Goal: Check status: Check status

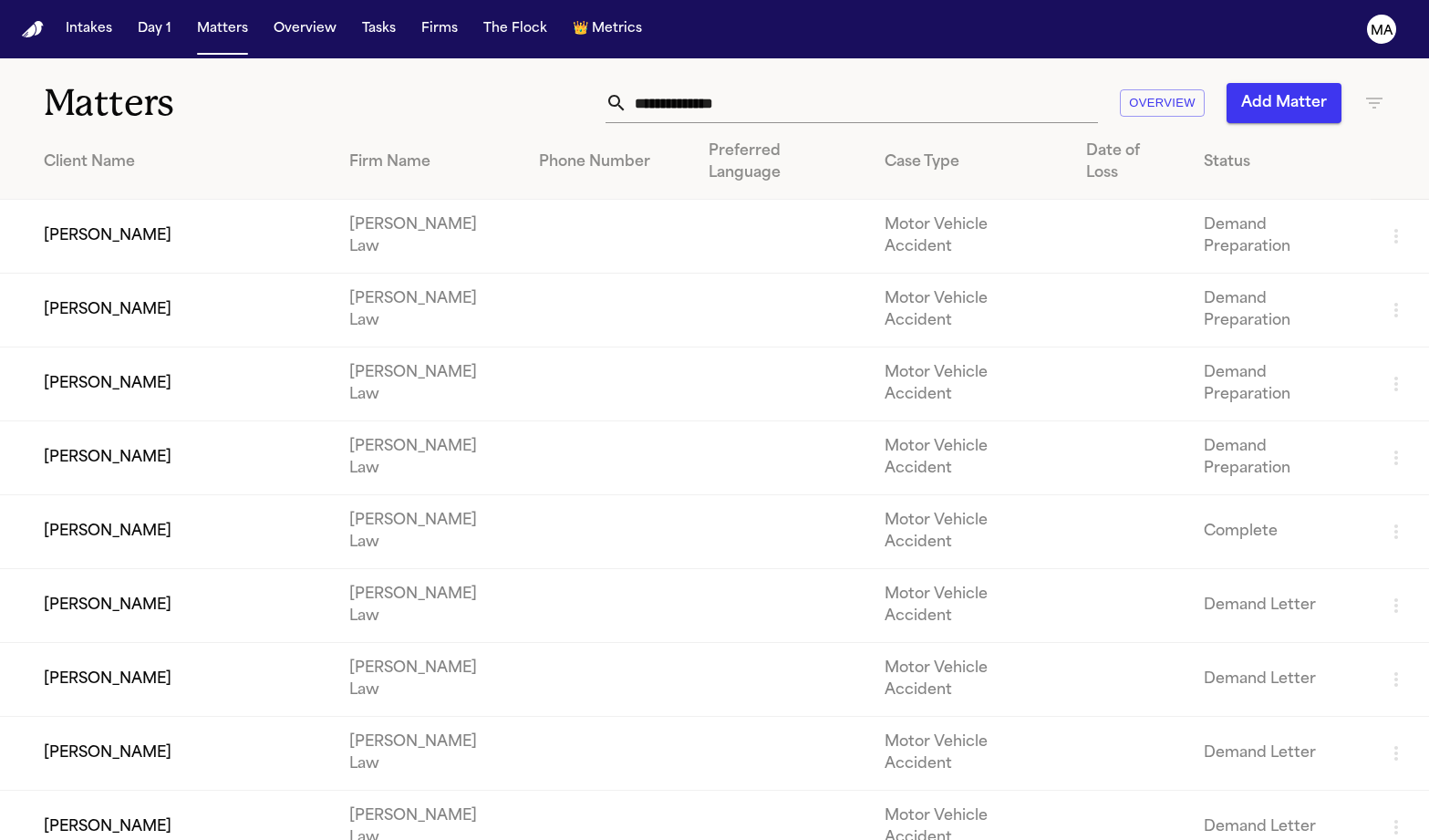
click at [974, 83] on input "text" at bounding box center [862, 103] width 471 height 40
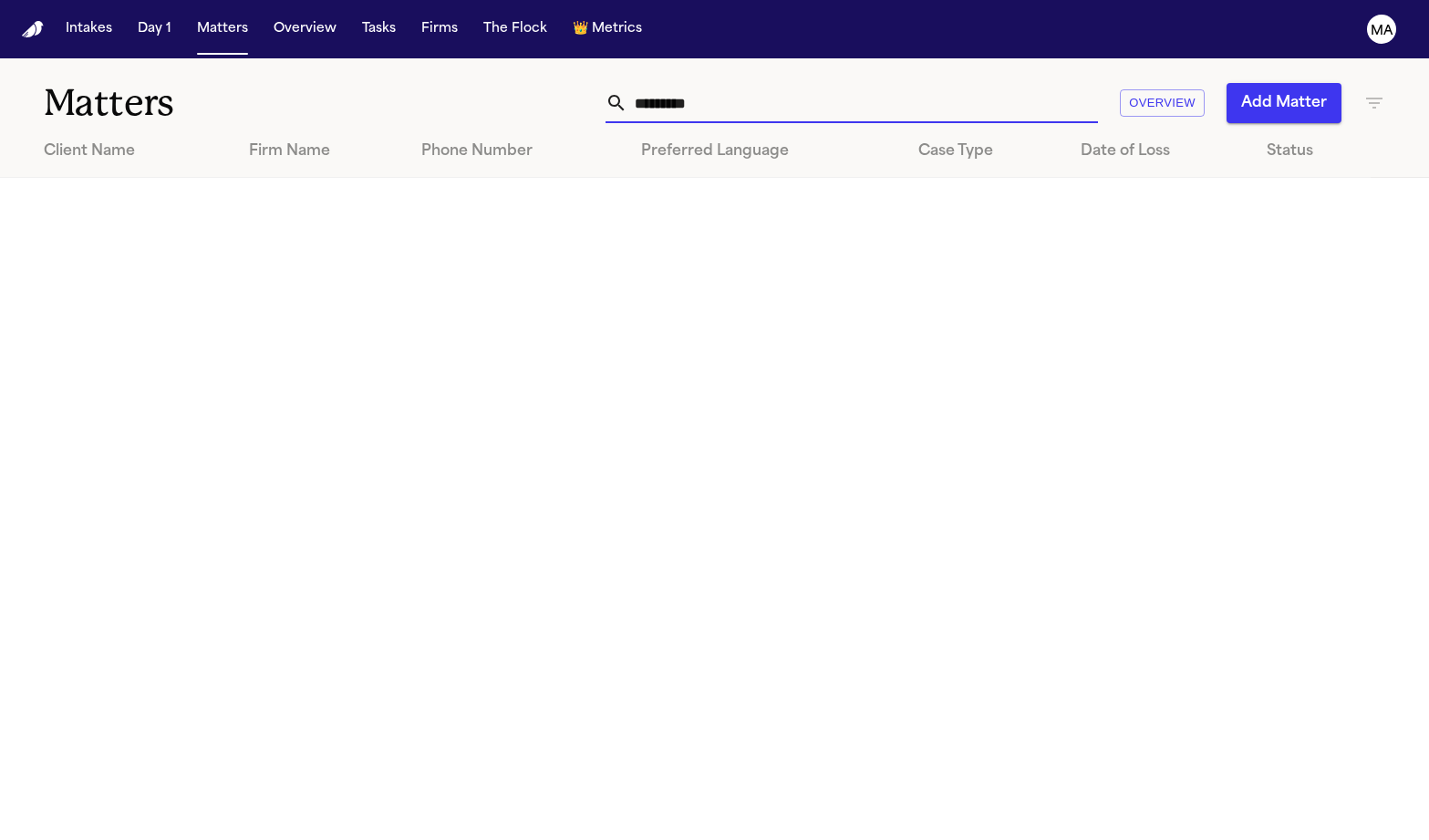
type input "*********"
click at [1377, 97] on icon "button" at bounding box center [1375, 103] width 17 height 11
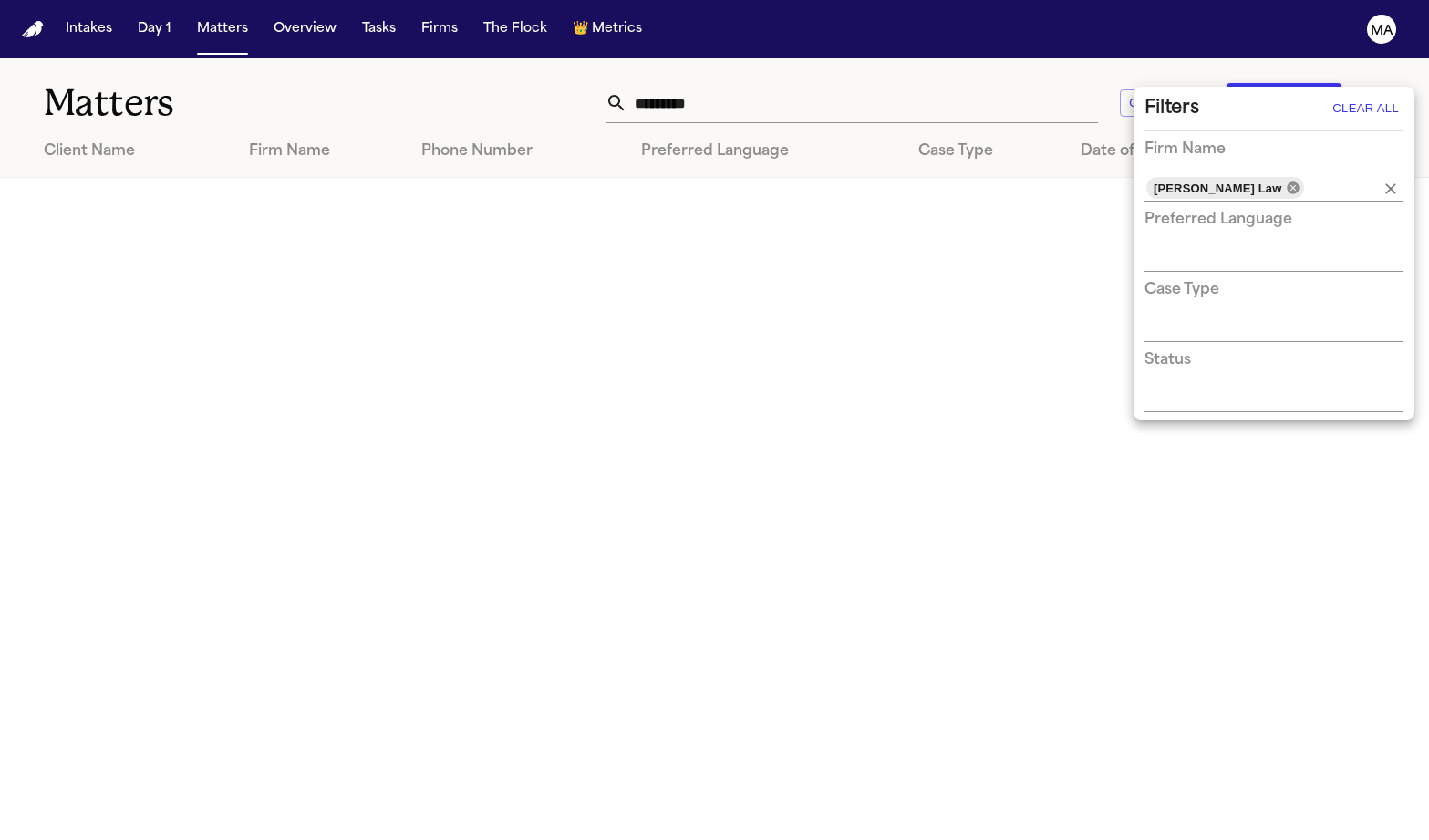
click at [1287, 182] on icon at bounding box center [1292, 187] width 12 height 12
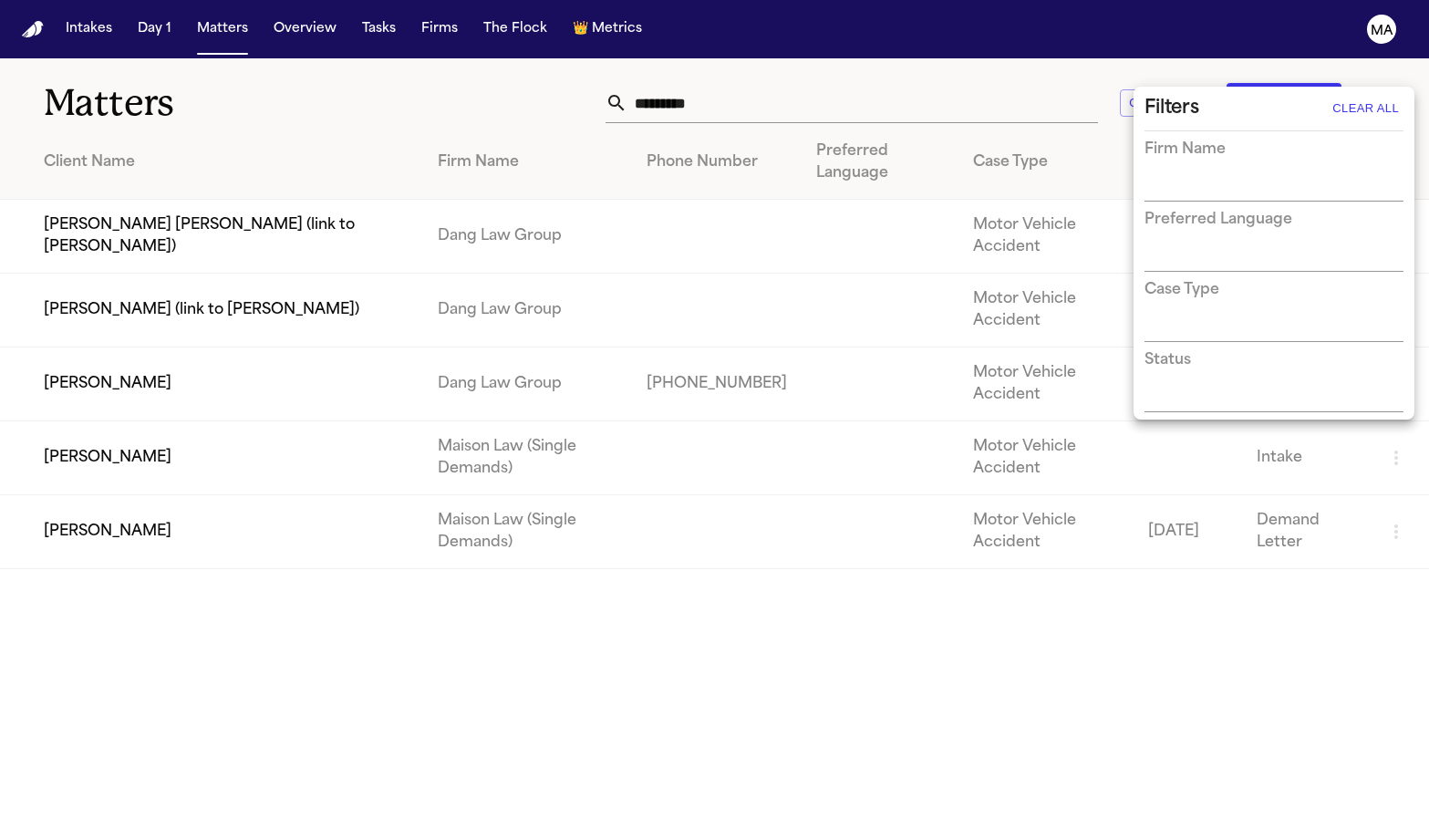
click at [380, 551] on div at bounding box center [714, 420] width 1429 height 840
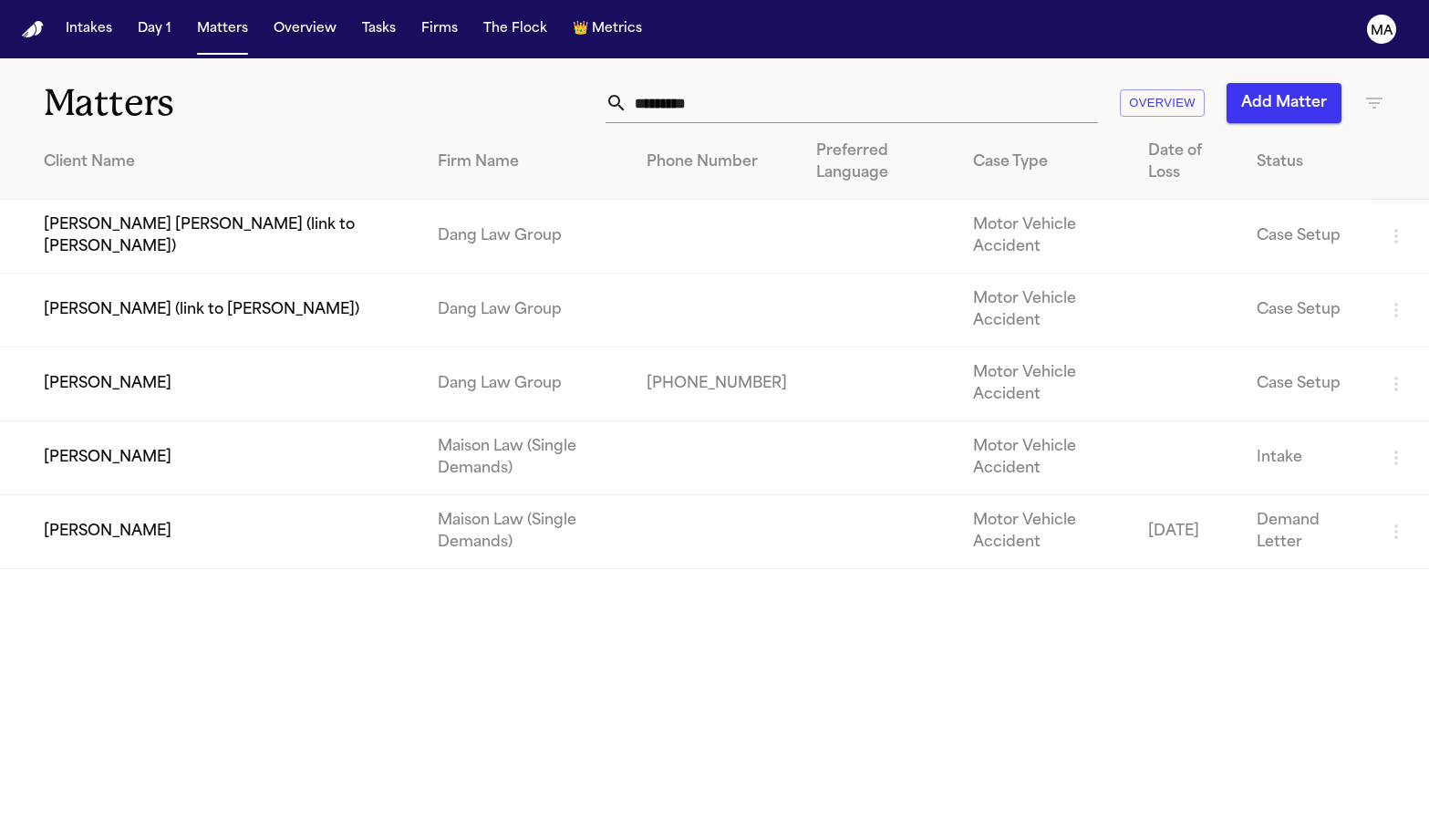
click at [98, 495] on td "[PERSON_NAME]" at bounding box center [212, 532] width 423 height 74
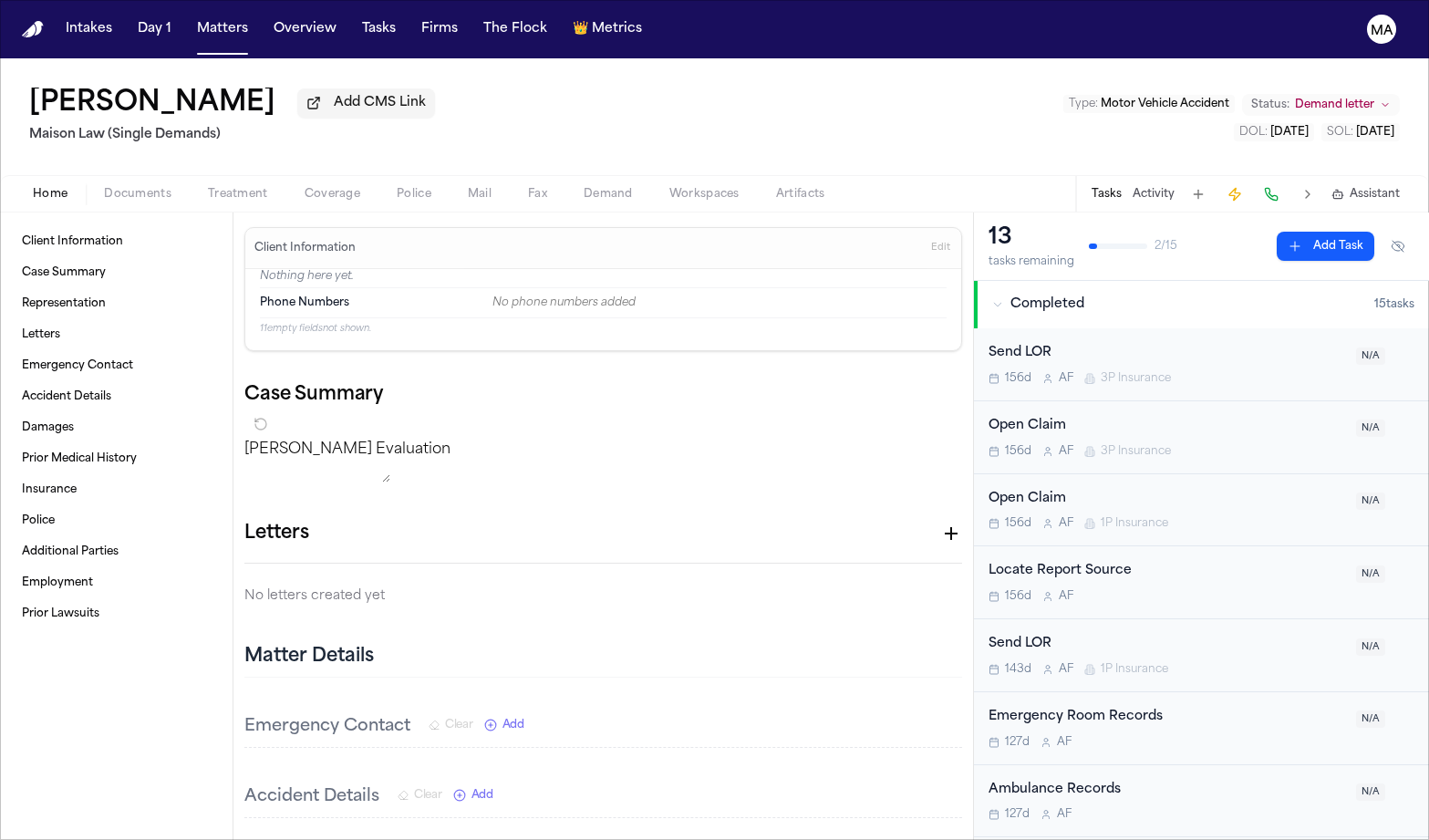
click at [104, 187] on span "Documents" at bounding box center [138, 195] width 67 height 15
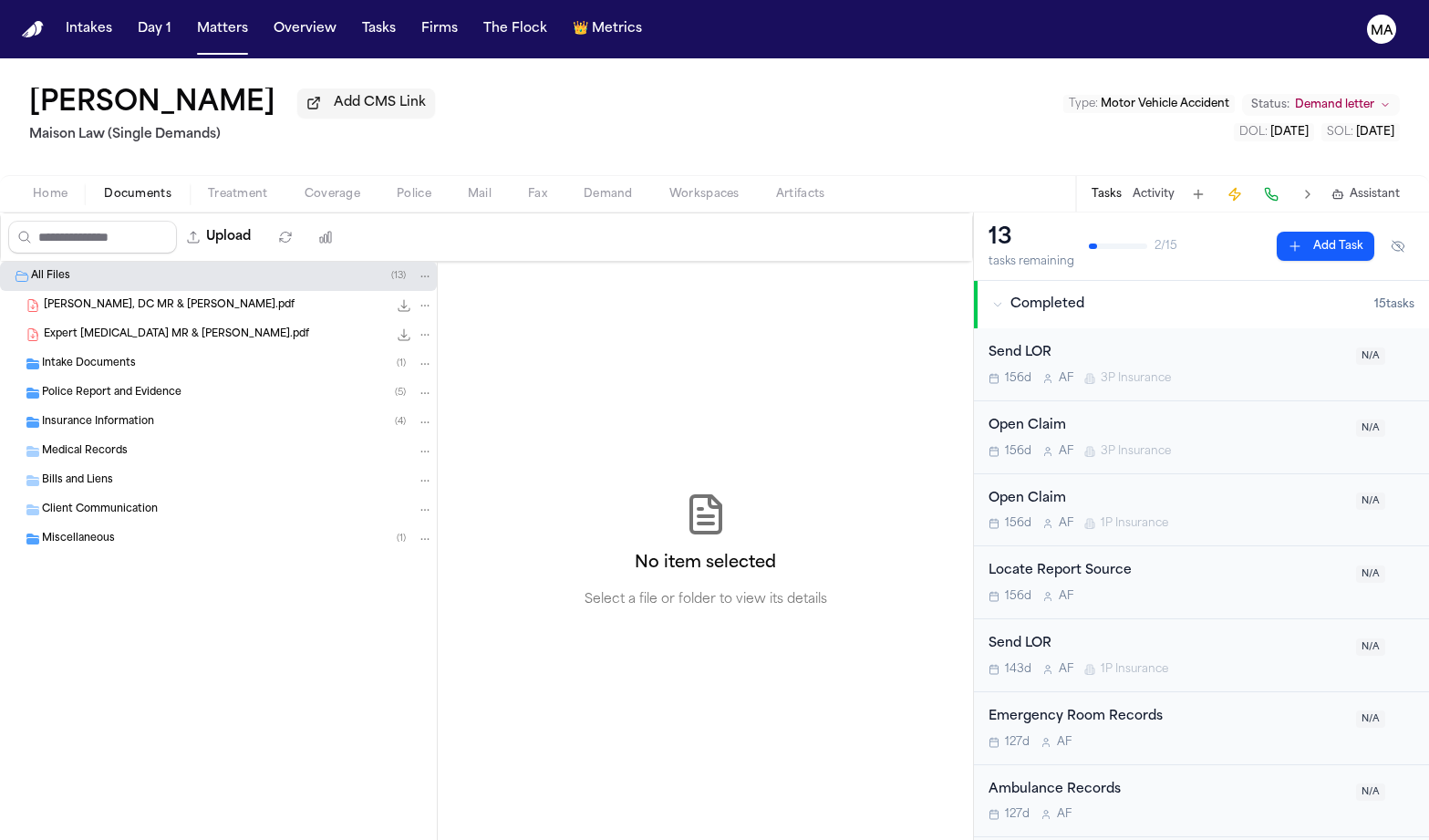
click at [127, 356] on div "Intake Documents ( 1 )" at bounding box center [238, 364] width 391 height 17
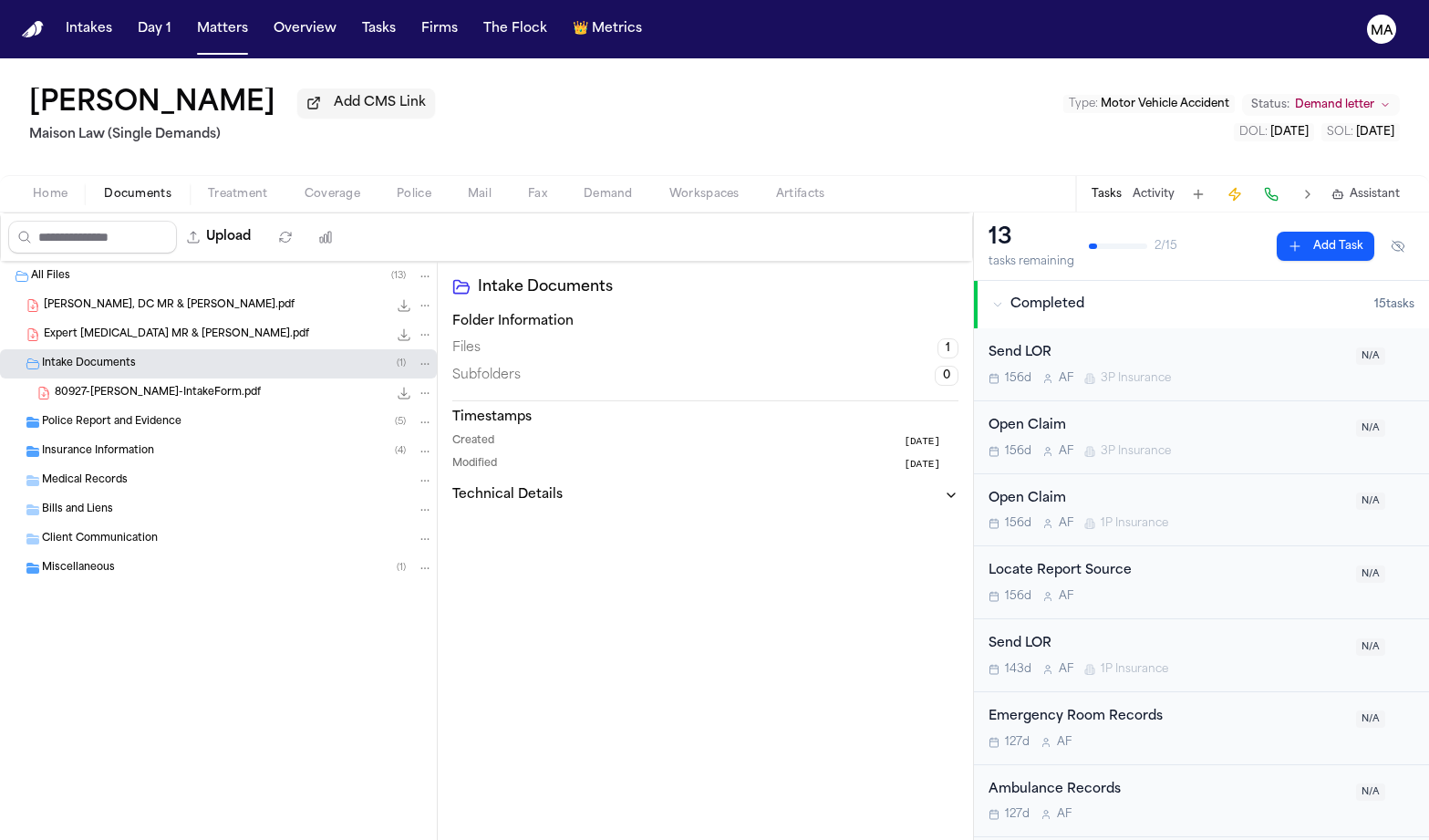
click at [128, 386] on span "80927-[PERSON_NAME]-IntakeForm.pdf" at bounding box center [157, 393] width 206 height 16
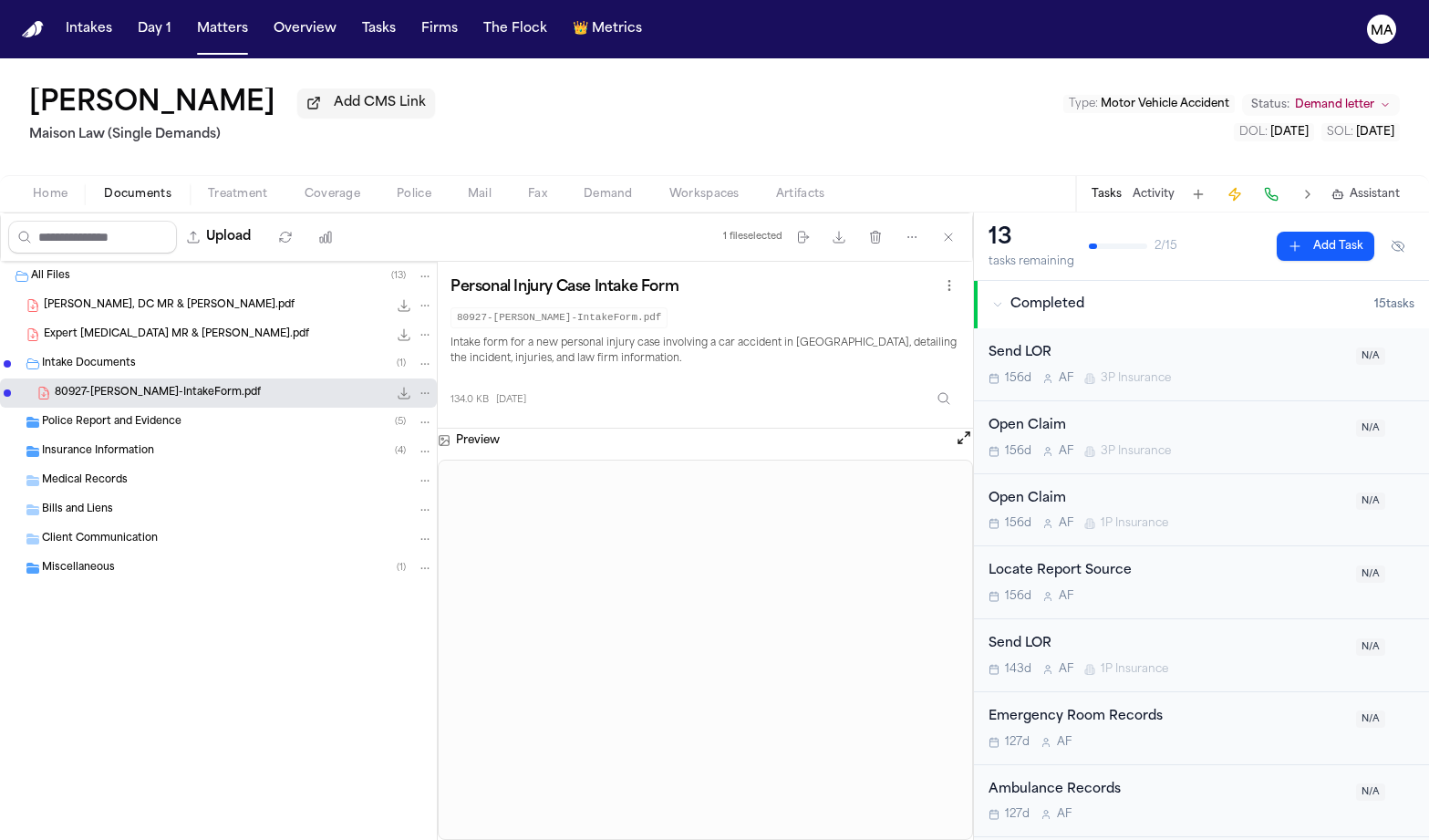
click at [123, 444] on span "Insurance Information" at bounding box center [98, 451] width 112 height 16
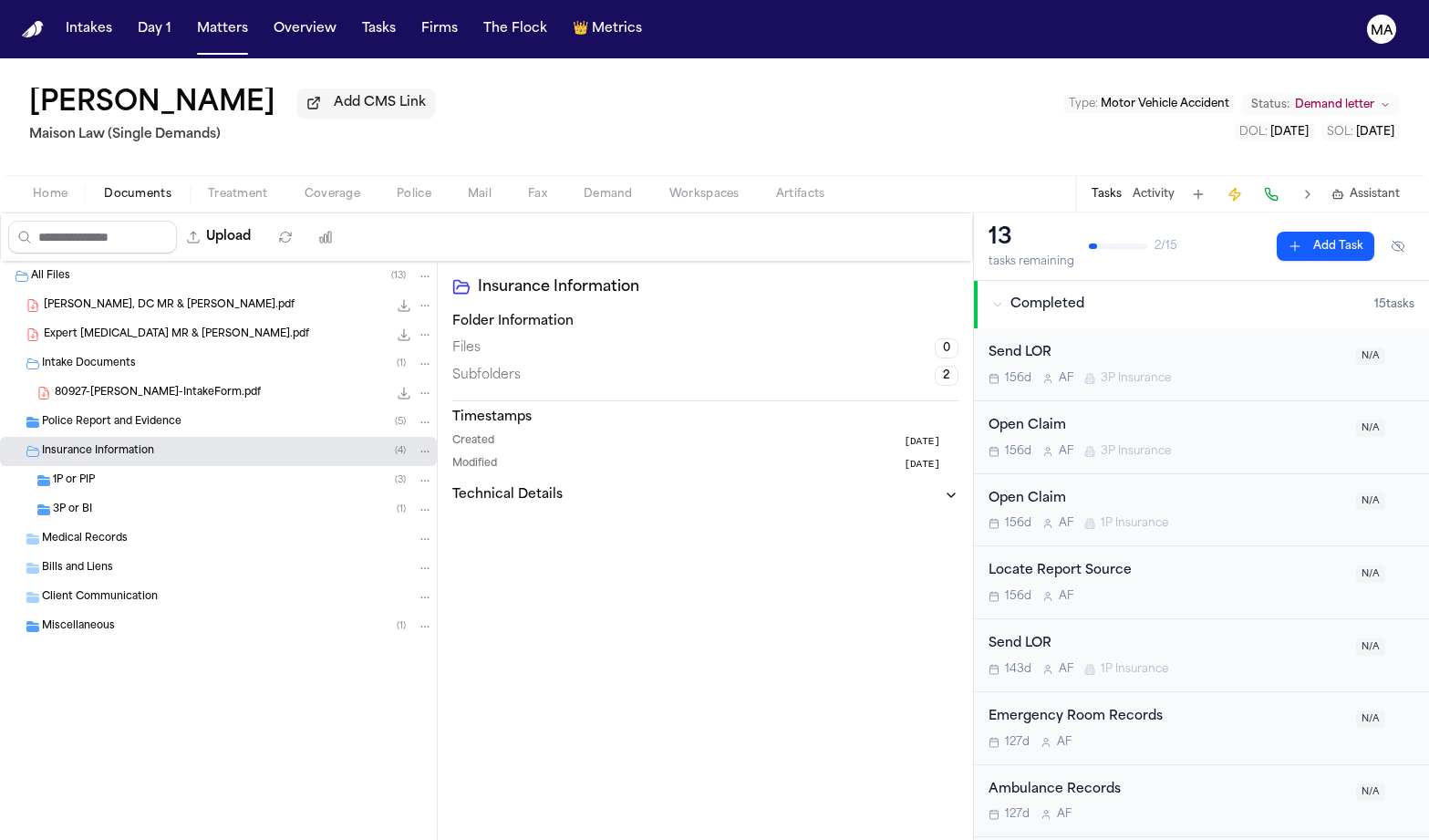
click at [119, 502] on div "3P or BI ( 1 )" at bounding box center [243, 510] width 380 height 17
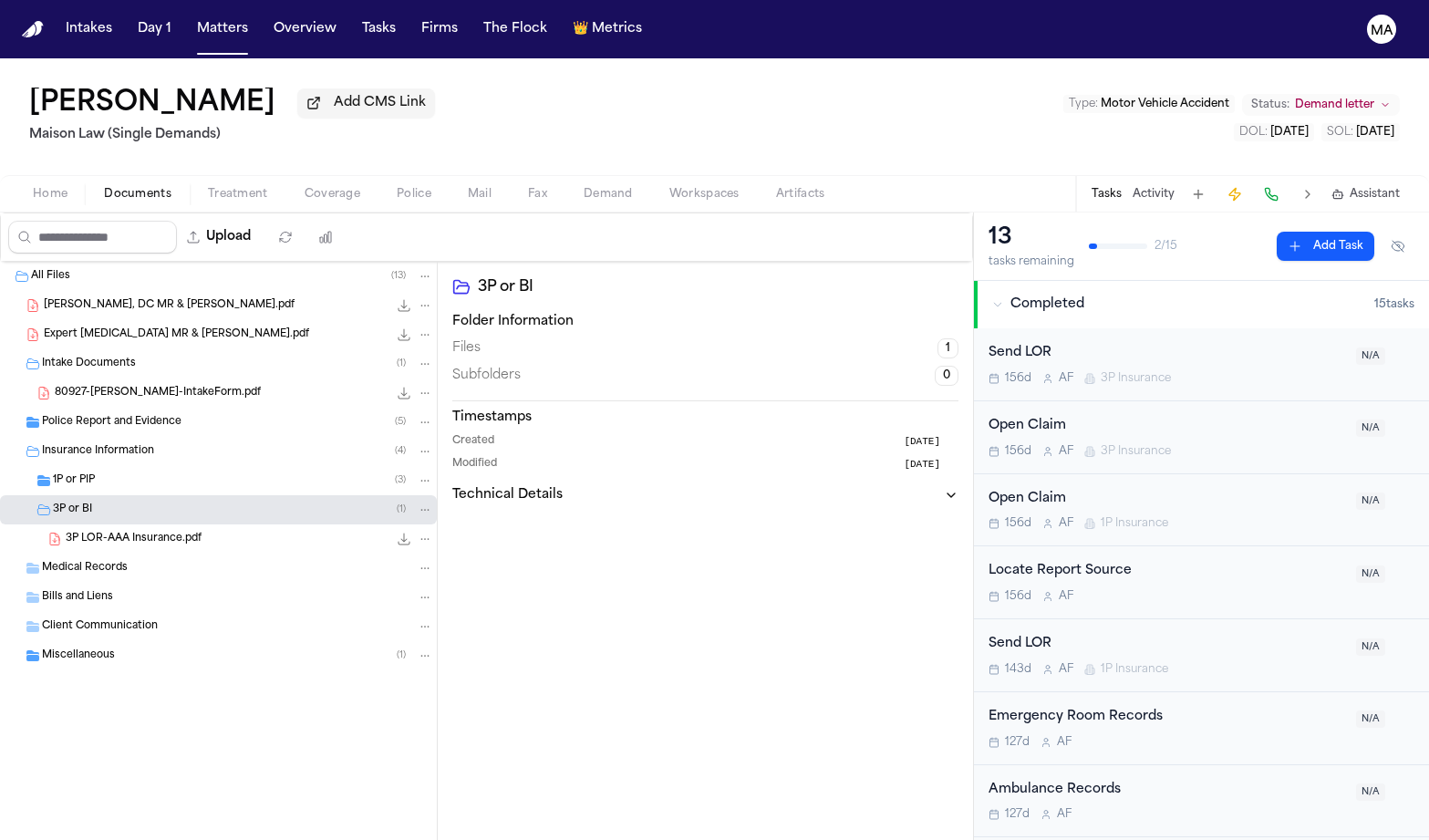
click at [133, 524] on div "3P LOR-AAA Insurance.pdf 223.2 KB • PDF" at bounding box center [218, 538] width 437 height 29
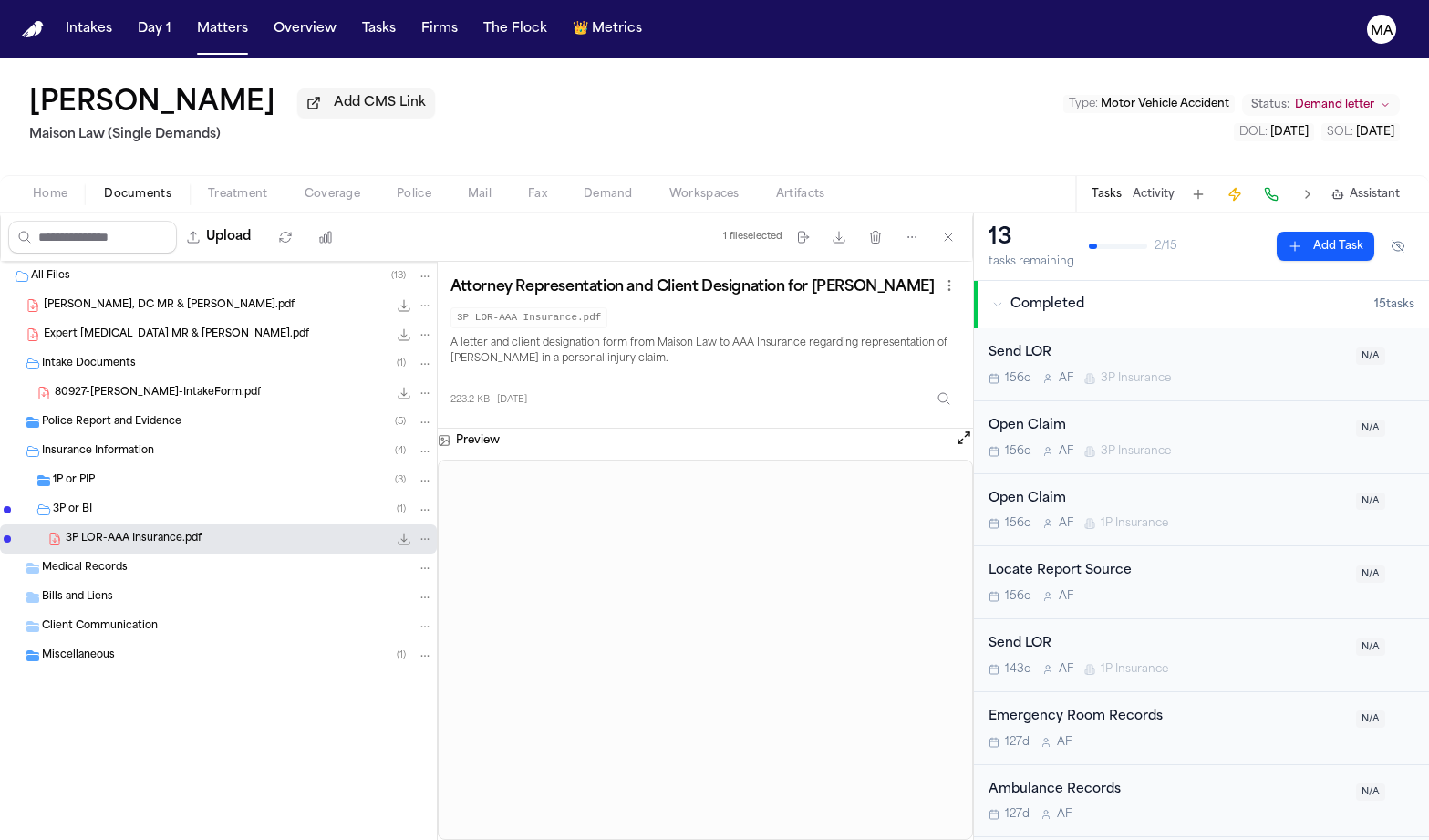
click at [193, 650] on div "All Files ( 13 ) [PERSON_NAME], DC MR & [PERSON_NAME].pdf 3.6 MB • PDF Expert […" at bounding box center [218, 512] width 437 height 500
click at [590, 92] on div "[PERSON_NAME] Add CMS Link Maison Law (Single Demands) Type : Motor Vehicle Acc…" at bounding box center [714, 116] width 1429 height 117
click at [405, 175] on div "Home Documents Treatment Coverage Police Mail Fax Demand Workspaces Artifacts T…" at bounding box center [714, 193] width 1429 height 37
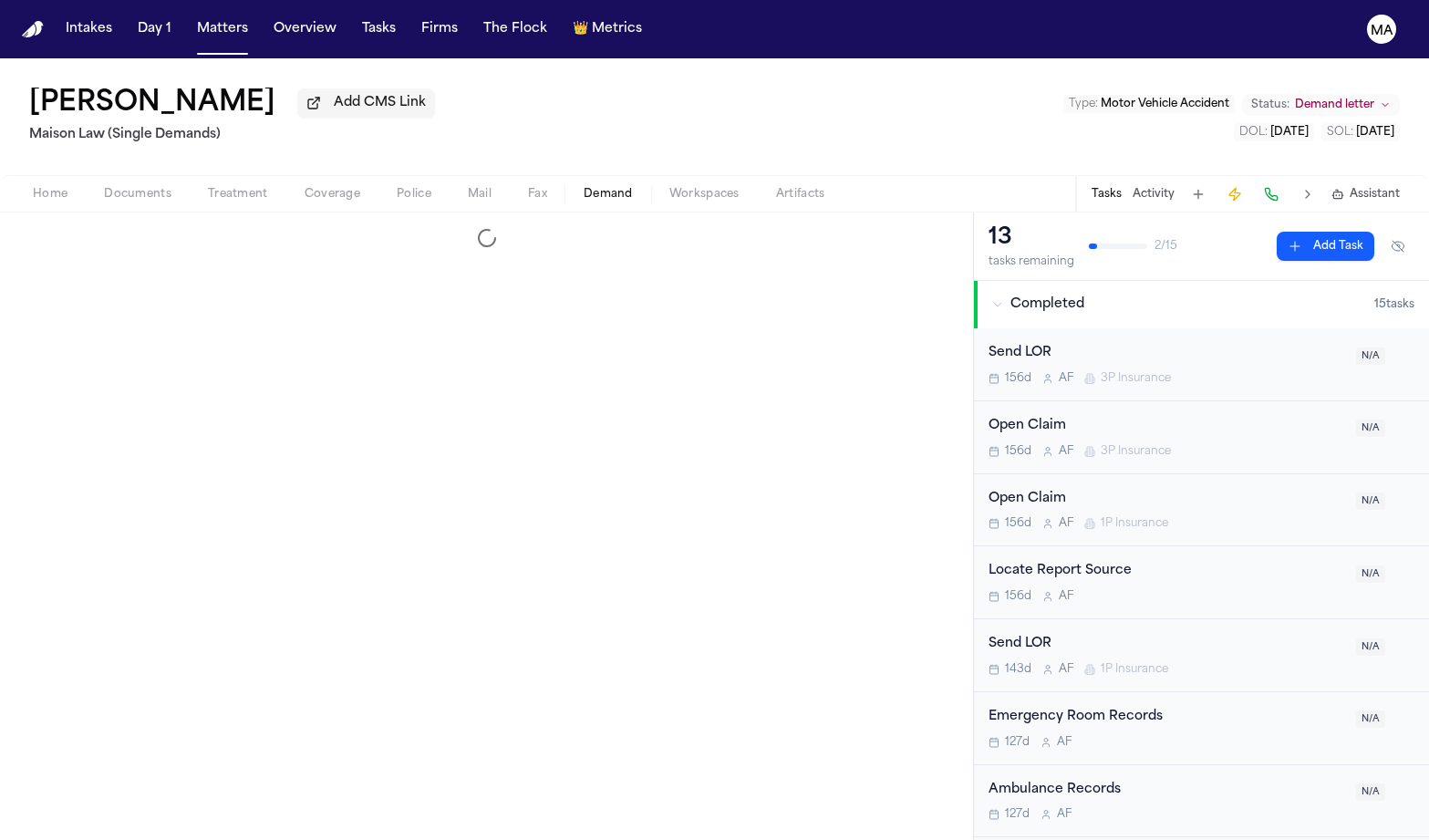
click at [583, 187] on span "Demand" at bounding box center [608, 195] width 50 height 15
select select "**********"
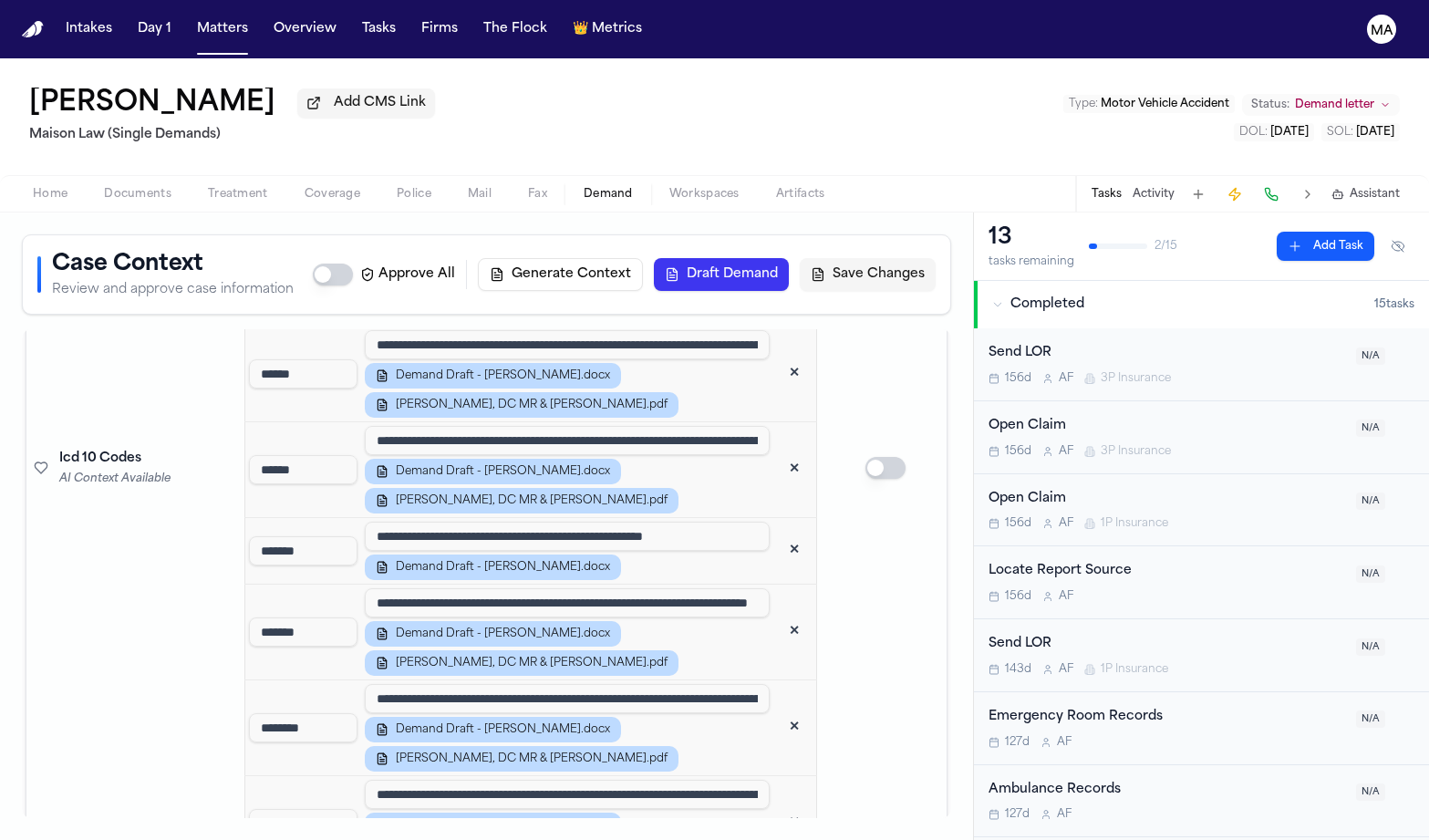
scroll to position [1676, 0]
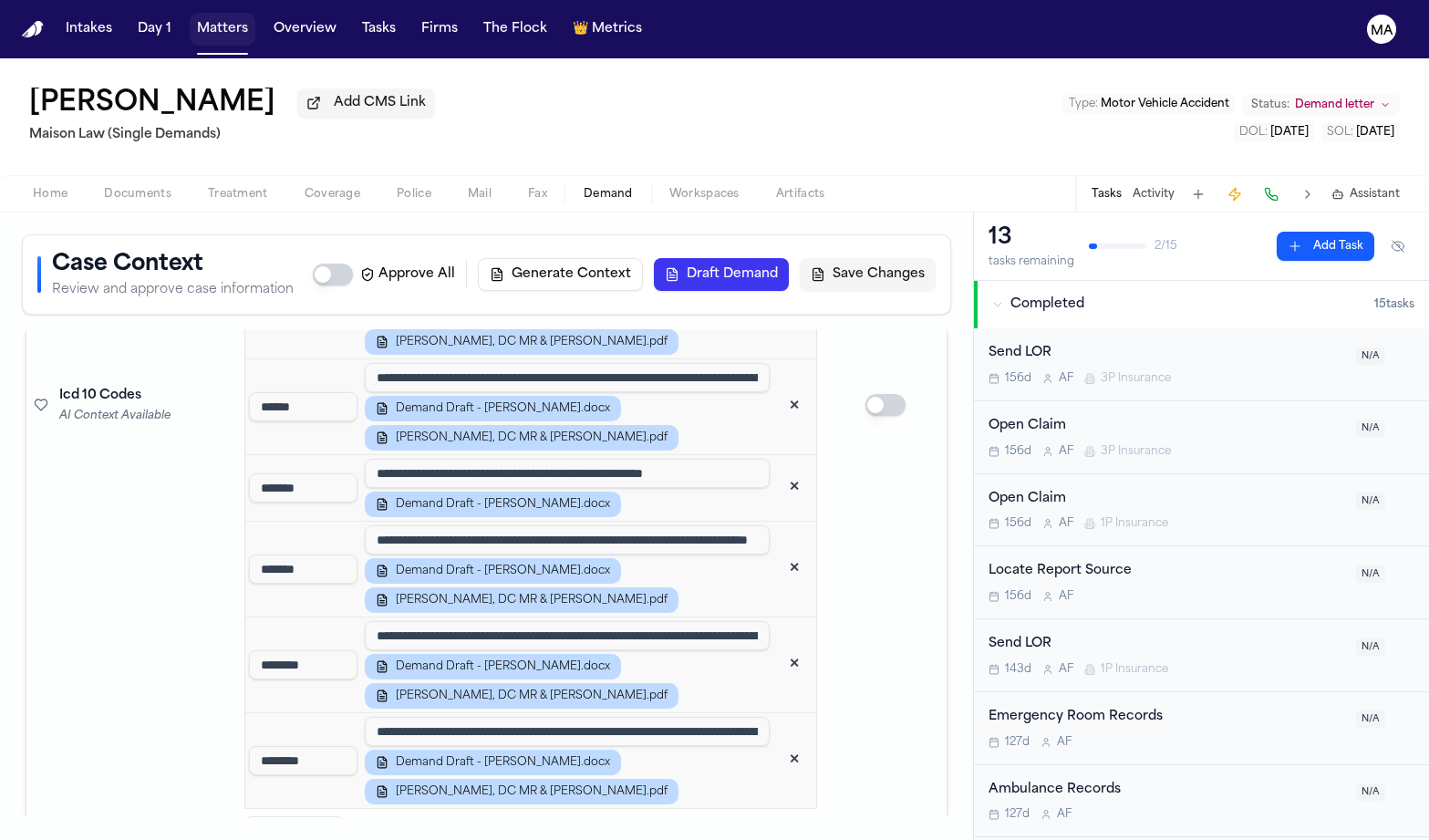
click at [190, 18] on button "Matters" at bounding box center [223, 29] width 66 height 33
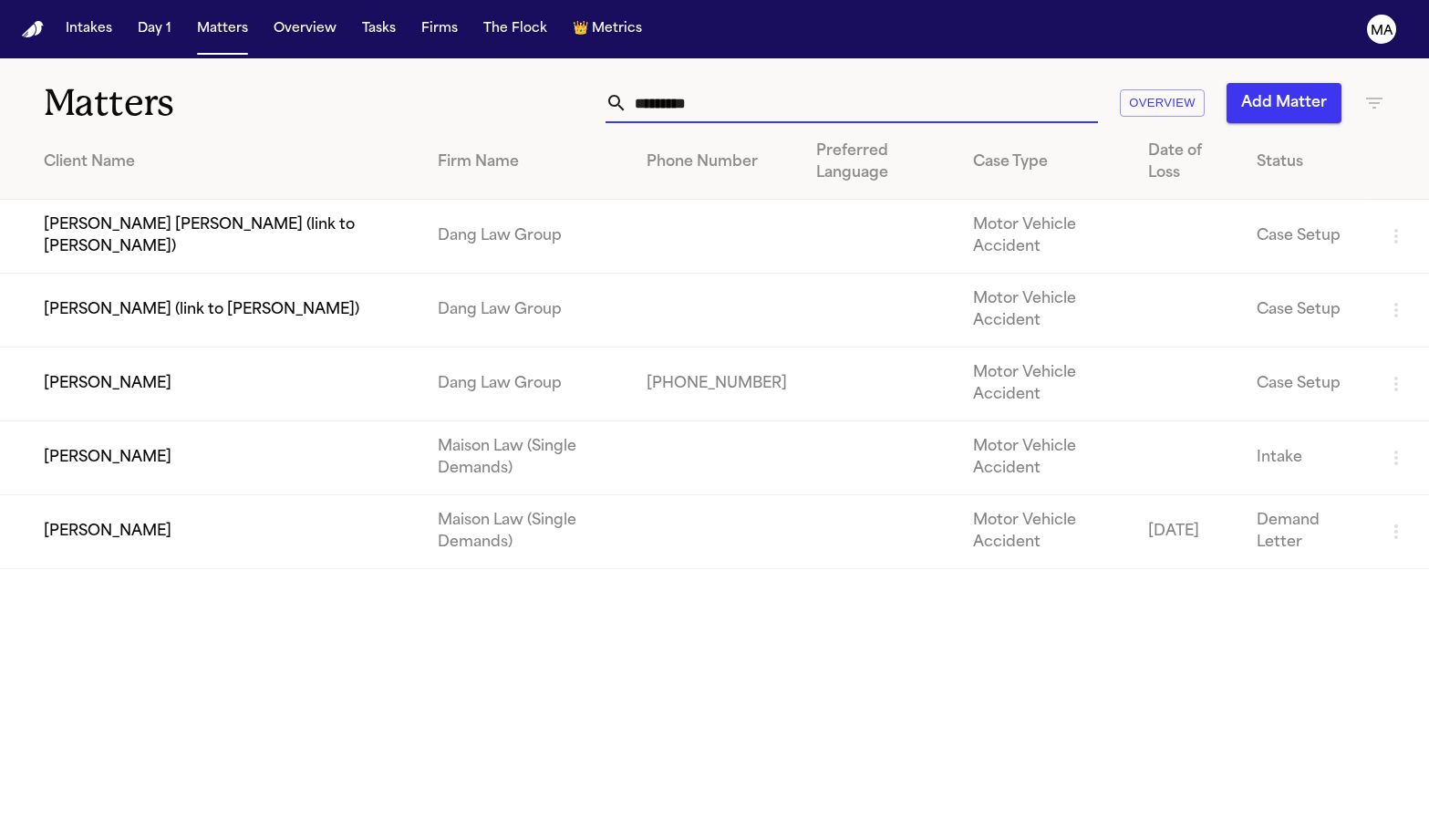
drag, startPoint x: 993, startPoint y: 87, endPoint x: 853, endPoint y: 82, distance: 140.1
click at [853, 83] on div "********* Overview Add Matter" at bounding box center [904, 103] width 965 height 40
click at [577, 508] on main "Matters ********* Overview Add Matter Client Name Firm Name Phone Number Prefer…" at bounding box center [714, 449] width 1429 height 782
drag, startPoint x: 971, startPoint y: 81, endPoint x: 843, endPoint y: 72, distance: 128.3
click at [843, 83] on div "********* Overview Add Matter" at bounding box center [904, 103] width 965 height 40
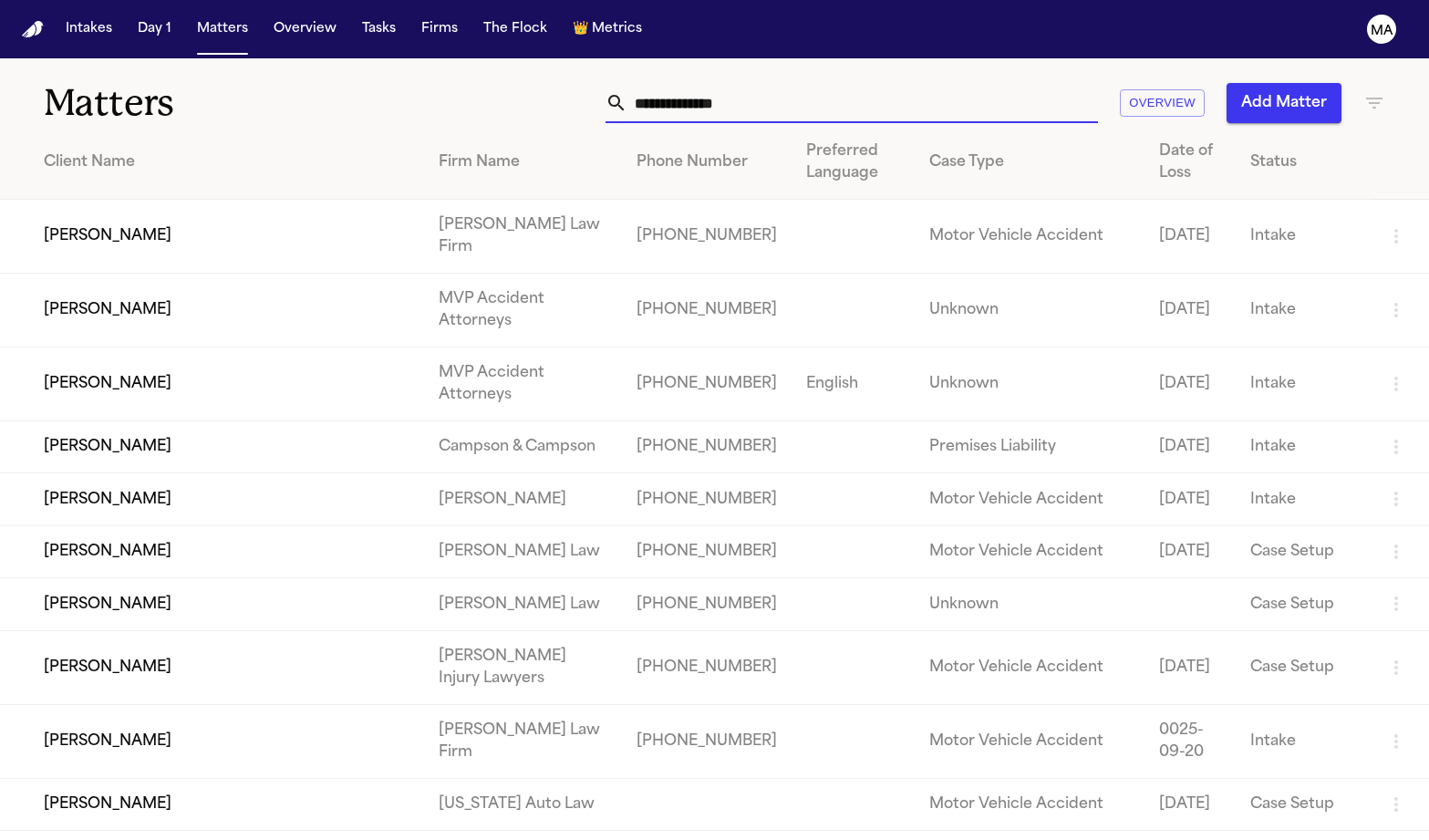
click at [556, 58] on div "Matters Overview Add Matter" at bounding box center [714, 92] width 1429 height 67
click at [965, 86] on input "text" at bounding box center [862, 103] width 471 height 40
